Goal: Task Accomplishment & Management: Manage account settings

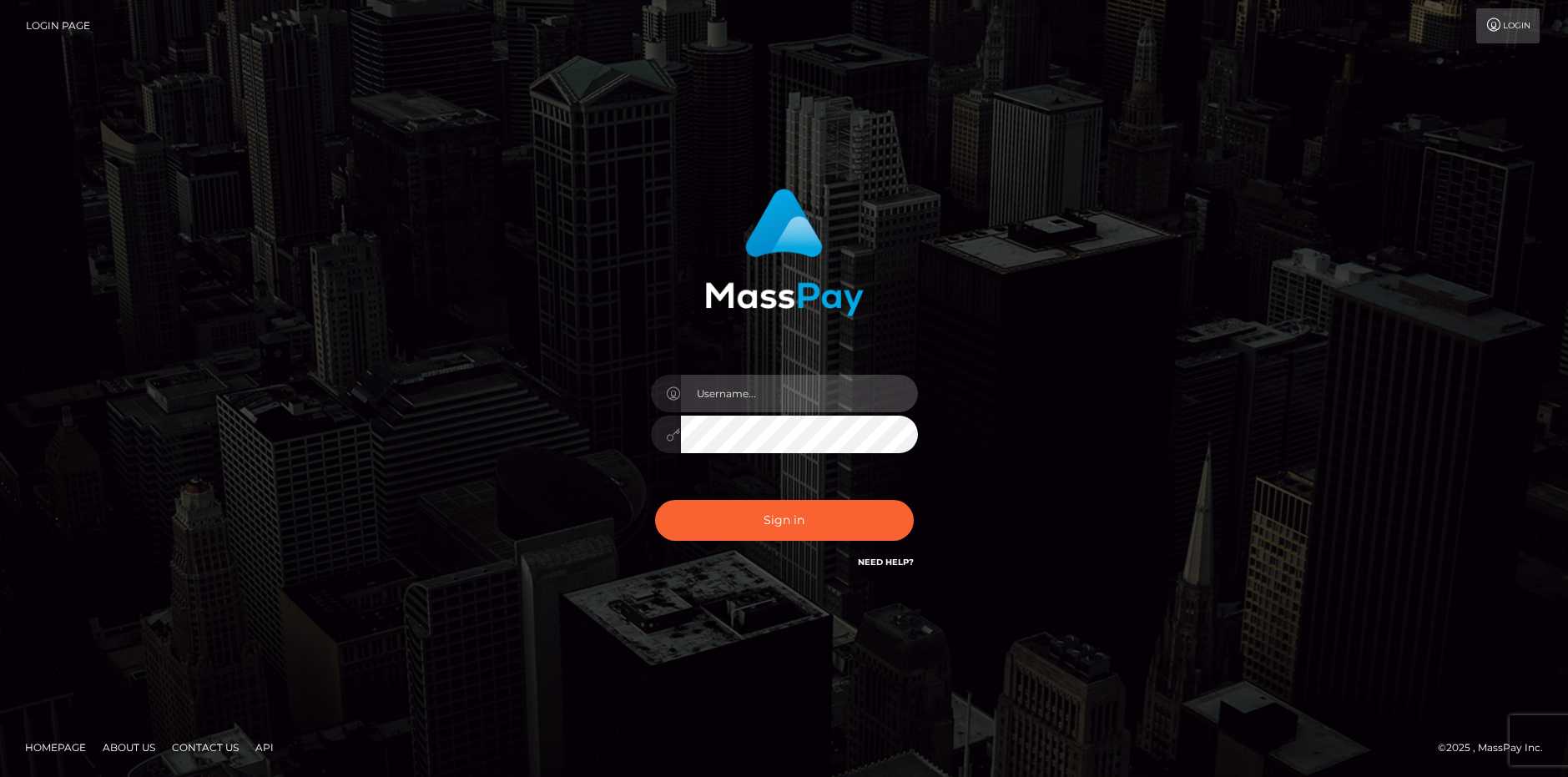
click at [717, 393] on input "text" at bounding box center [799, 393] width 237 height 38
type input "[EMAIL_ADDRESS][DOMAIN_NAME]"
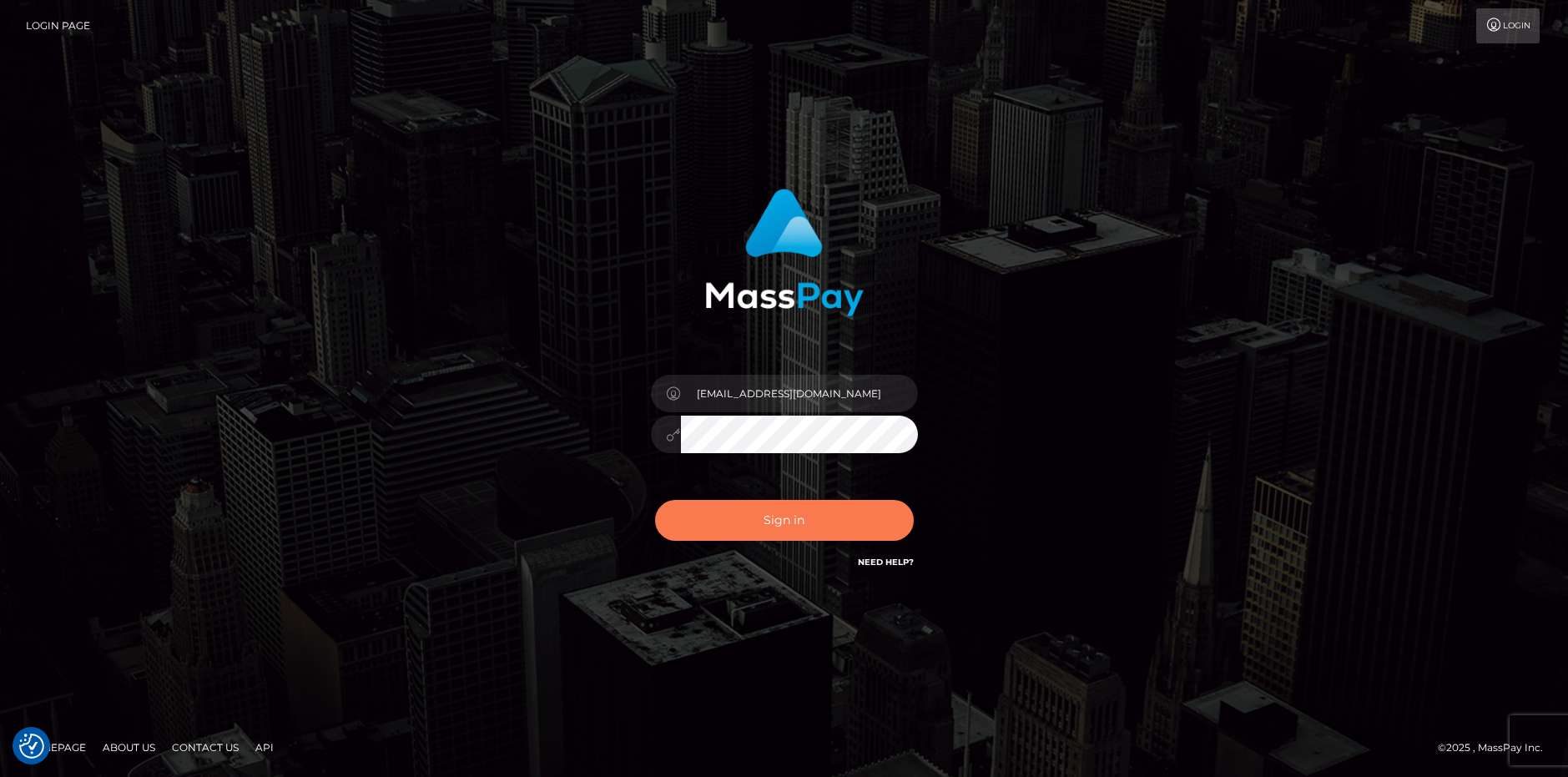
click at [759, 523] on button "Sign in" at bounding box center [784, 521] width 258 height 40
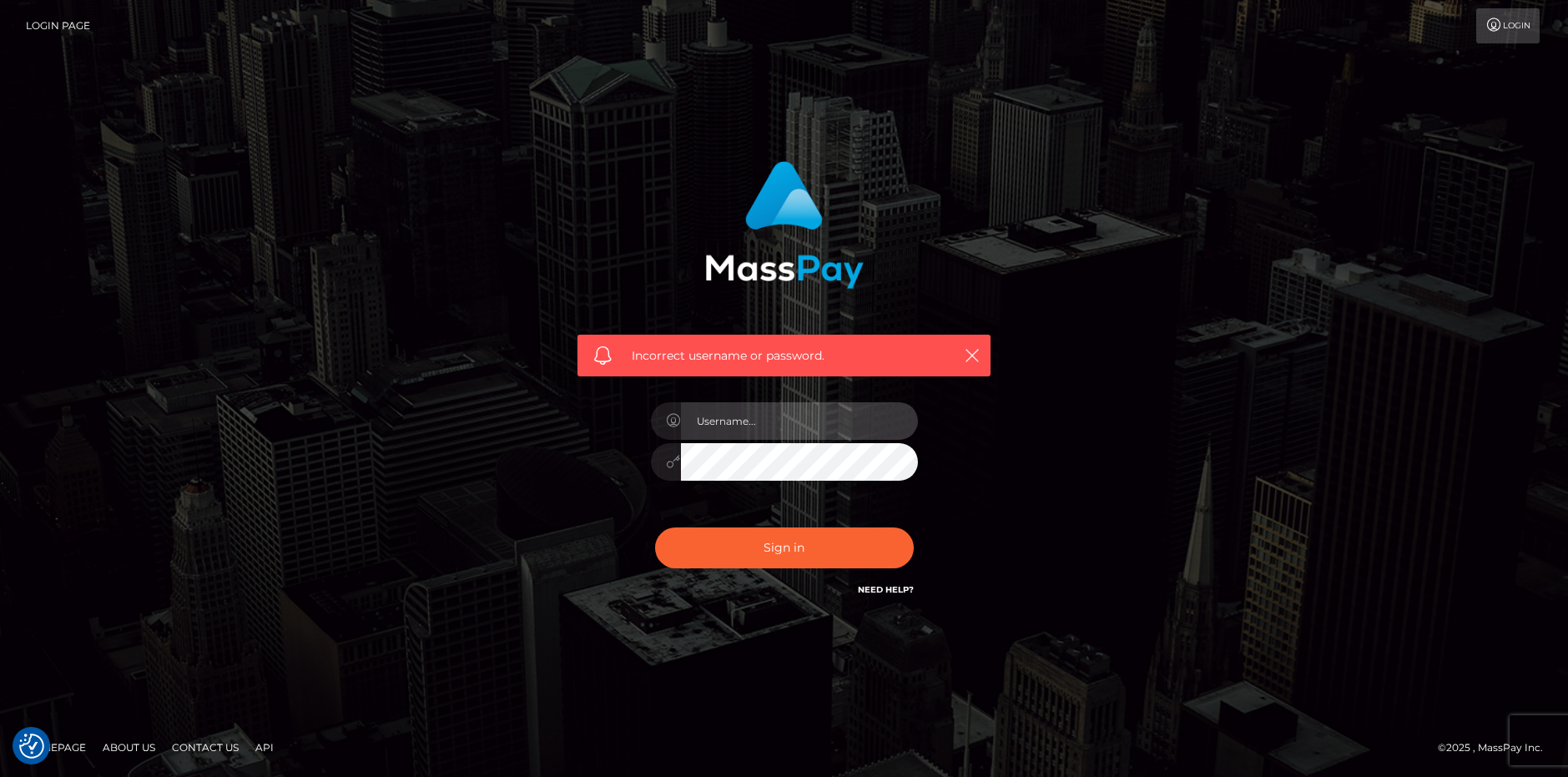
click at [724, 419] on input "text" at bounding box center [799, 420] width 237 height 38
click at [855, 419] on input "[EMAIL_ADDRESS][DOMAIN_NAME]" at bounding box center [799, 420] width 237 height 38
type input "Vampykinz"
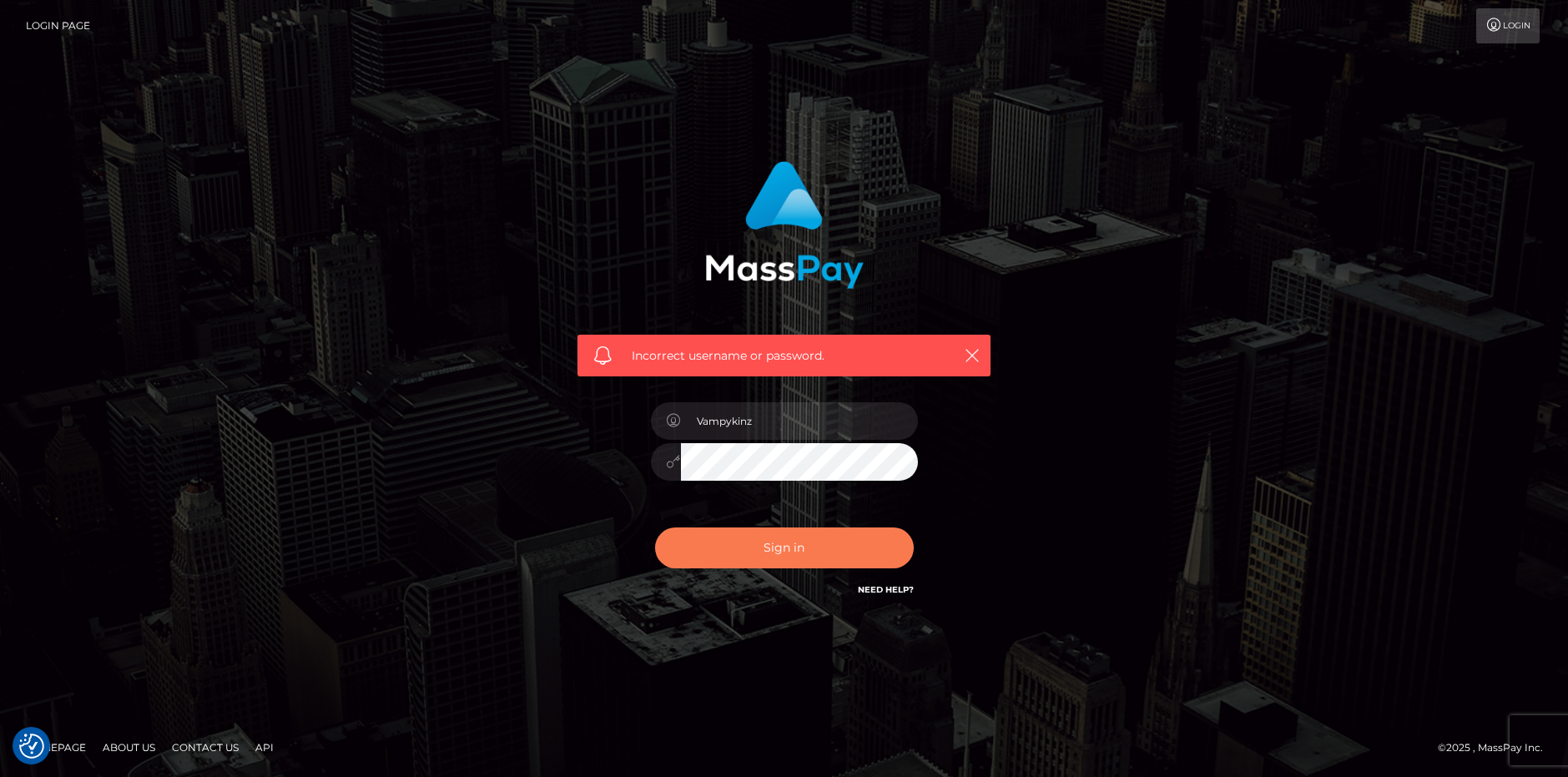
click at [714, 558] on button "Sign in" at bounding box center [784, 548] width 258 height 40
click at [1502, 26] on link "Login" at bounding box center [1507, 26] width 64 height 35
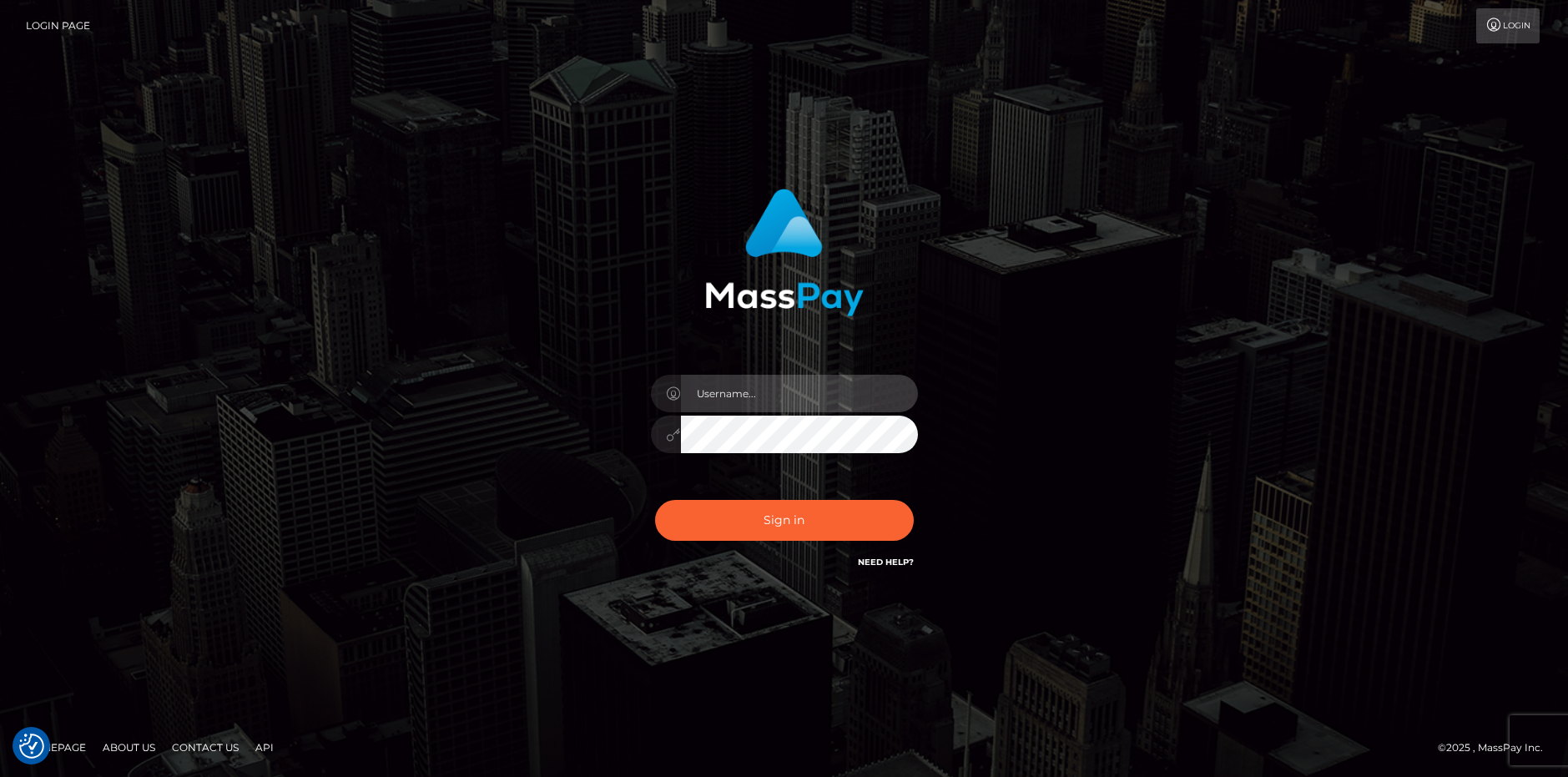
click at [724, 394] on input "text" at bounding box center [799, 393] width 237 height 38
type input "Vampykinz"
click at [655, 500] on button "Sign in" at bounding box center [784, 521] width 258 height 40
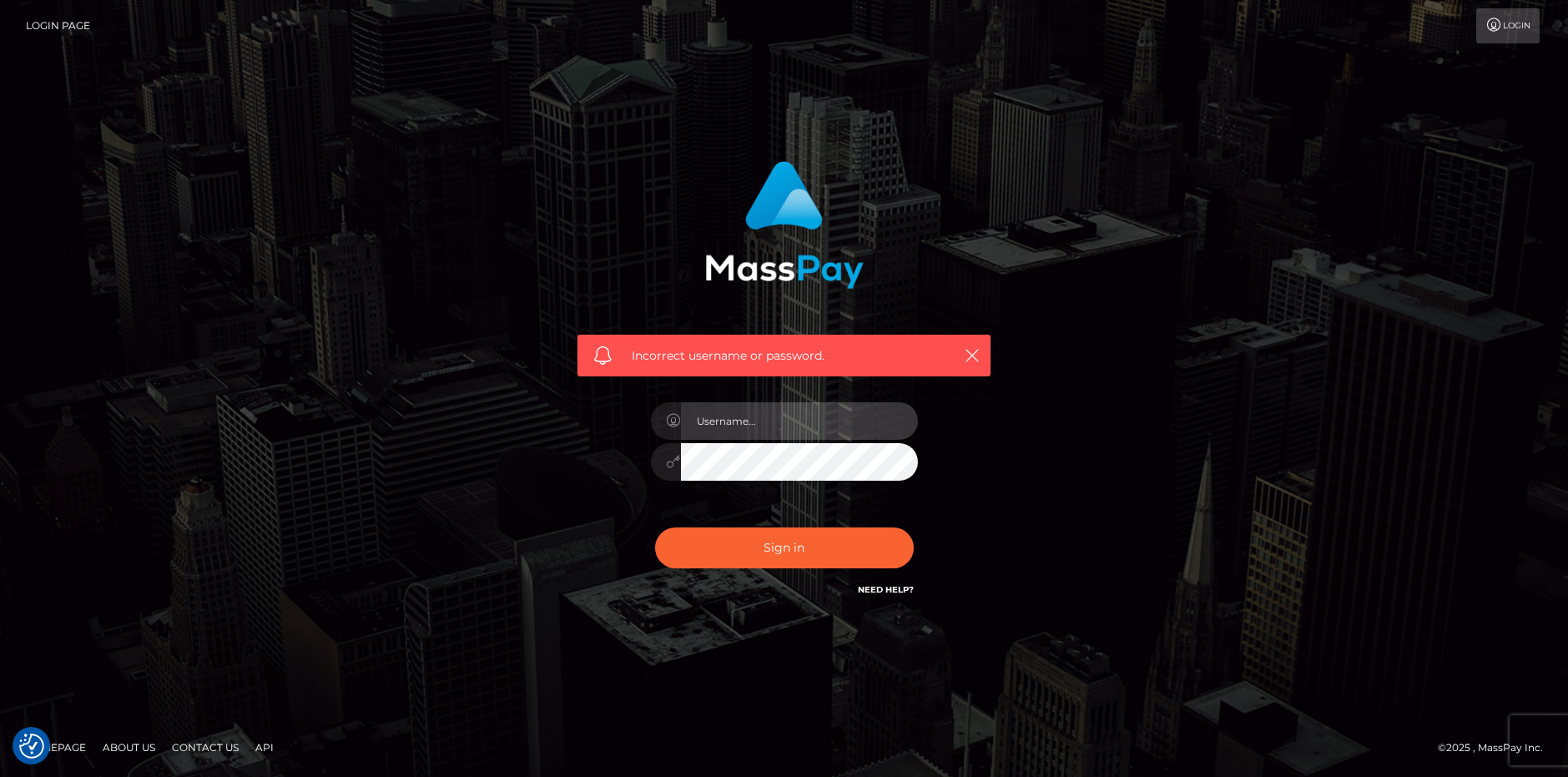
click at [715, 432] on input "text" at bounding box center [799, 420] width 237 height 38
click at [66, 26] on link "Login Page" at bounding box center [58, 26] width 65 height 35
